Goal: Information Seeking & Learning: Learn about a topic

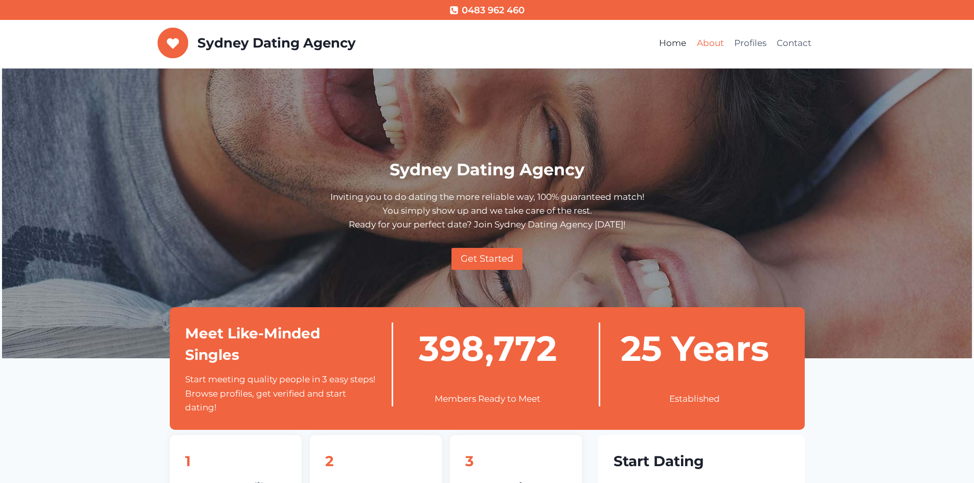
click at [716, 51] on link "About" at bounding box center [709, 43] width 37 height 25
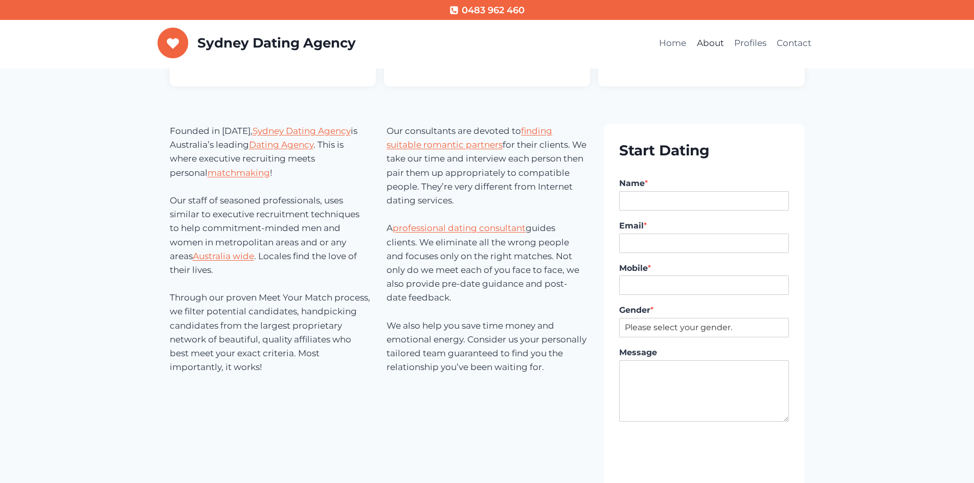
scroll to position [51, 0]
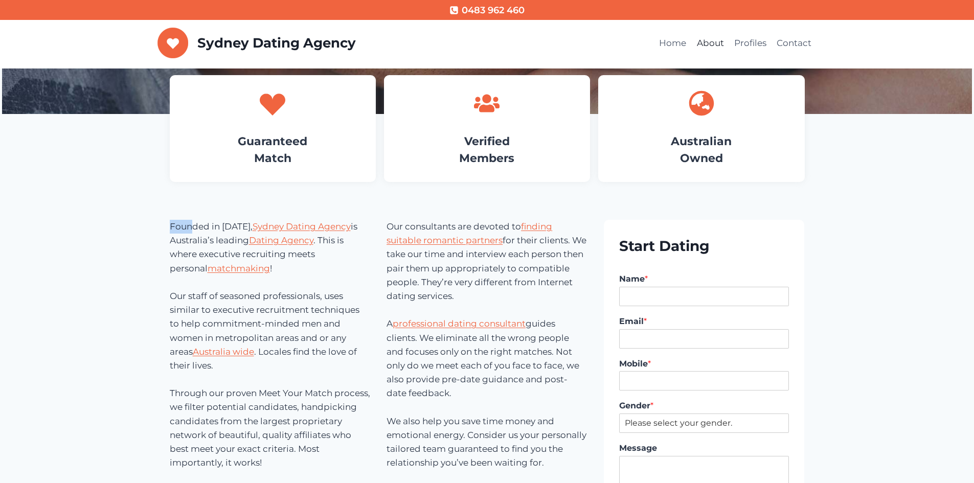
drag, startPoint x: 154, startPoint y: 227, endPoint x: 194, endPoint y: 227, distance: 39.4
click at [191, 237] on p "Founded in 1997, Sydney Dating Agency is Australia’s leading Dating Agency . Th…" at bounding box center [270, 345] width 201 height 250
drag, startPoint x: 161, startPoint y: 241, endPoint x: 181, endPoint y: 238, distance: 20.1
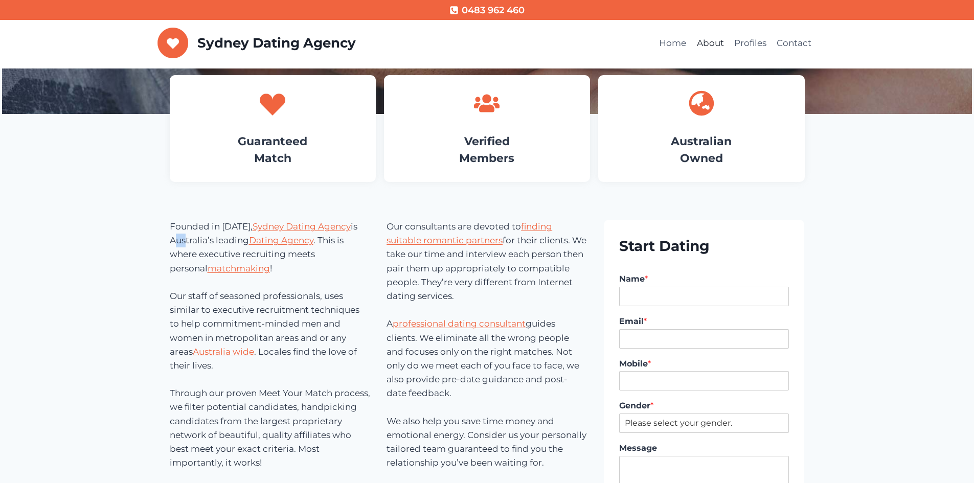
click at [179, 239] on p "Founded in 1997, Sydney Dating Agency is Australia’s leading Dating Agency . Th…" at bounding box center [270, 345] width 201 height 250
click at [184, 243] on p "Founded in 1997, Sydney Dating Agency is Australia’s leading Dating Agency . Th…" at bounding box center [270, 345] width 201 height 250
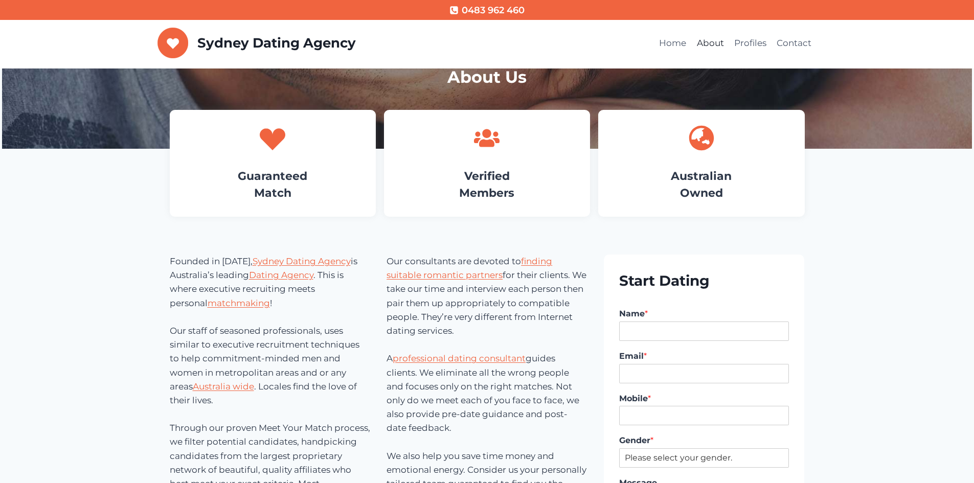
scroll to position [0, 0]
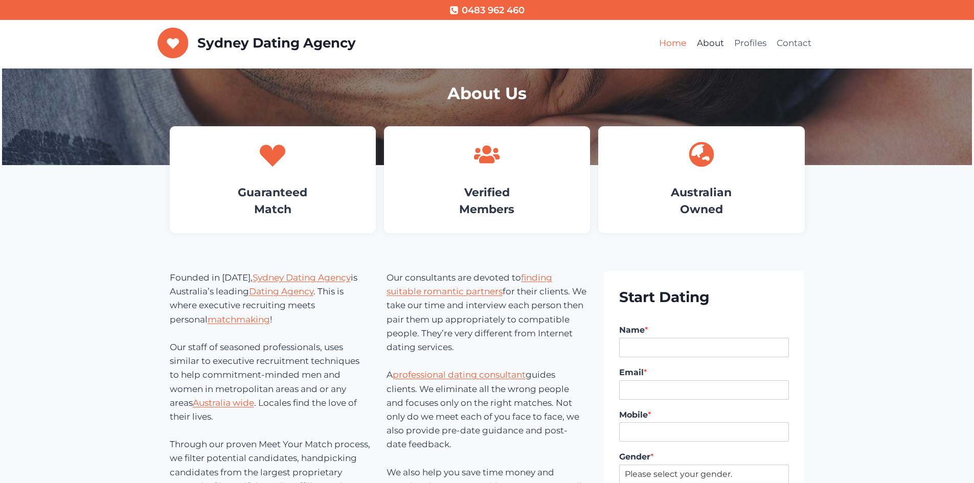
click at [679, 46] on link "Home" at bounding box center [672, 43] width 37 height 25
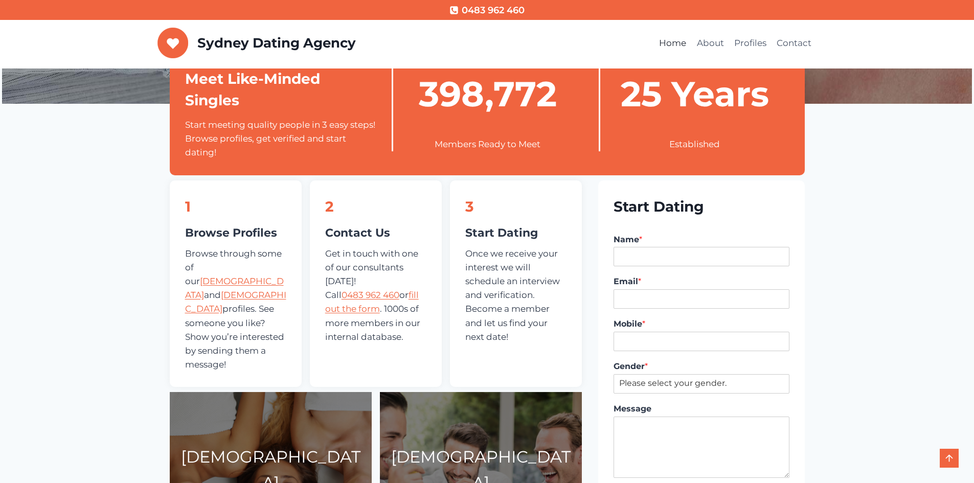
scroll to position [256, 0]
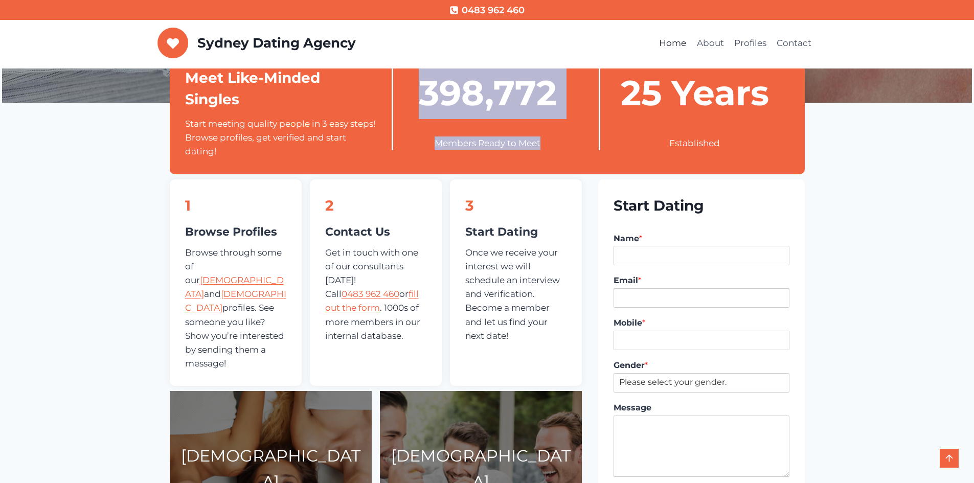
drag, startPoint x: 574, startPoint y: 147, endPoint x: 445, endPoint y: 118, distance: 132.3
click at [420, 115] on div "398,772 Members Ready to Meet" at bounding box center [487, 108] width 191 height 83
click at [462, 124] on div "398,772 Members Ready to Meet" at bounding box center [487, 108] width 191 height 83
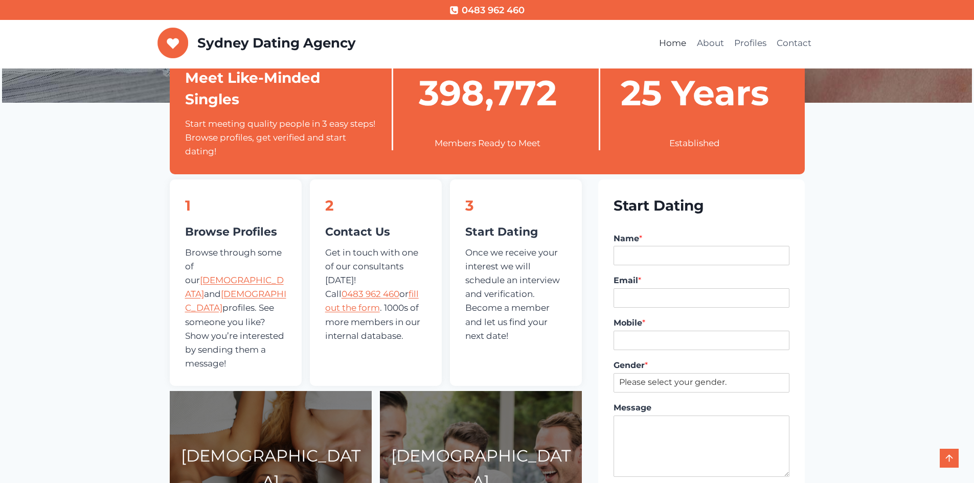
click at [480, 132] on div "398,772 Members Ready to Meet" at bounding box center [487, 108] width 191 height 83
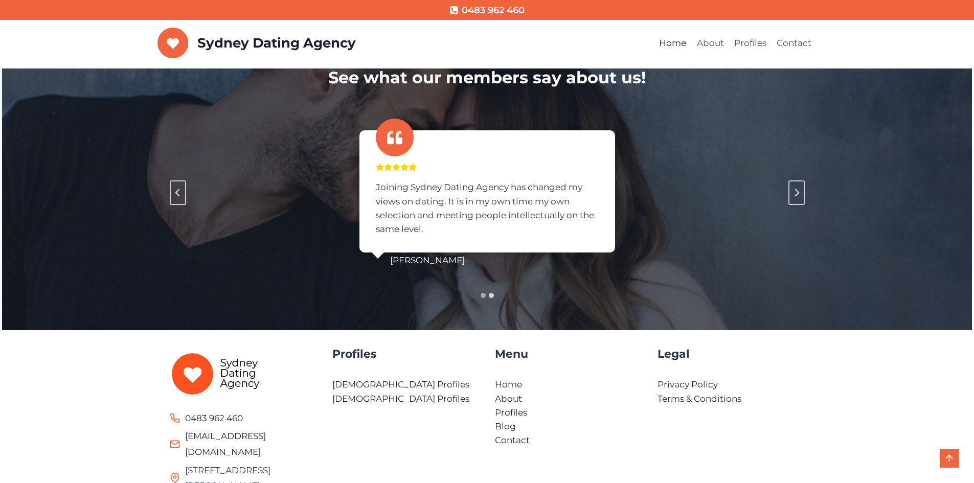
scroll to position [1279, 0]
